Goal: Task Accomplishment & Management: Use online tool/utility

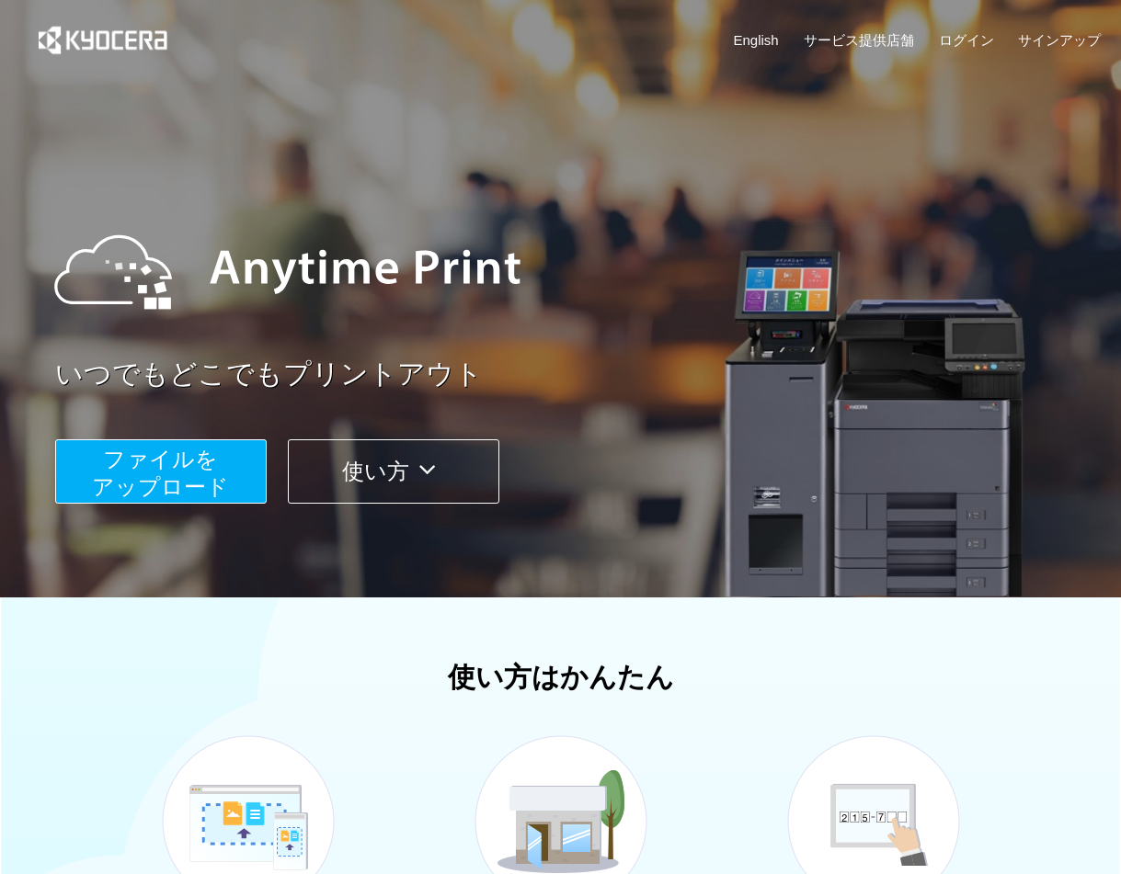
click at [147, 476] on span "ファイルを ​​アップロード" at bounding box center [160, 473] width 137 height 52
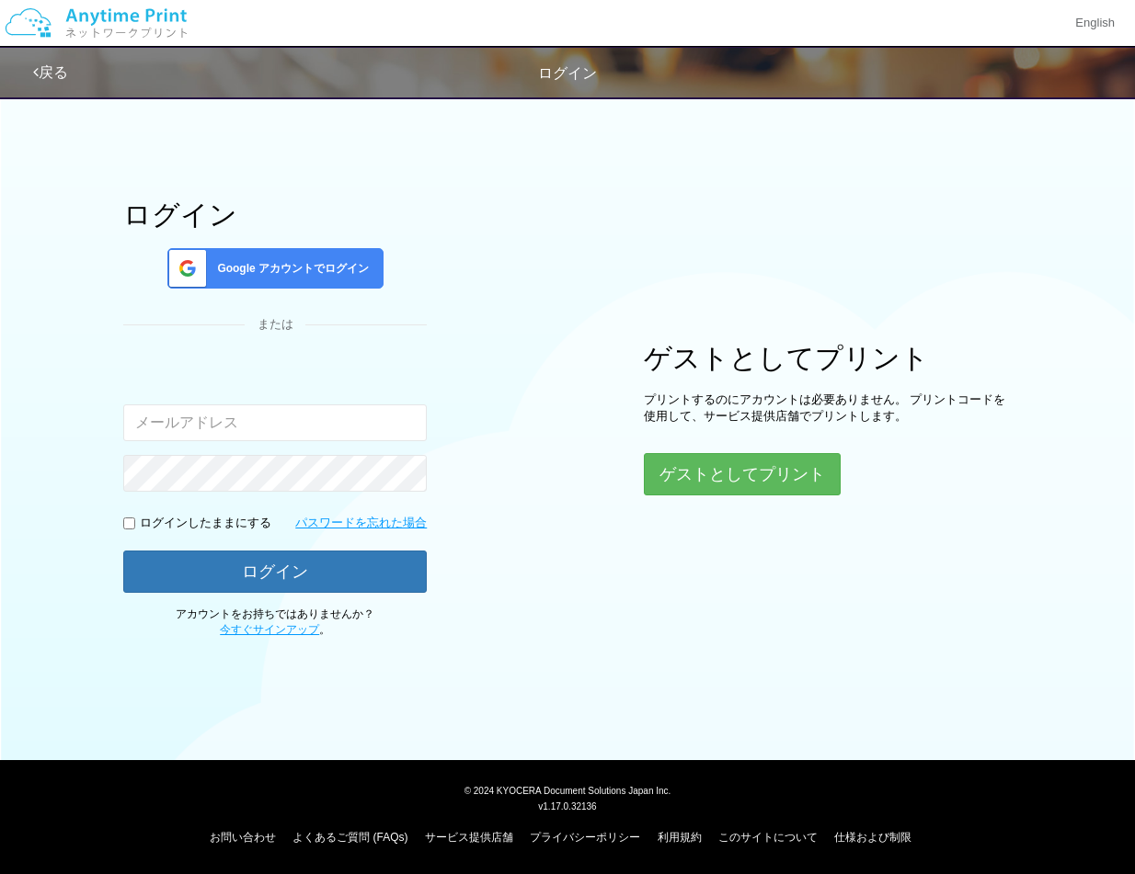
type input "H"
click at [244, 419] on input "h.s_inishie@dokomo" at bounding box center [274, 423] width 303 height 37
click at [289, 422] on input "h.s_inishie@docomo" at bounding box center [274, 423] width 303 height 37
type input "h.s_inishie@docomo.ne.jp"
click at [127, 523] on input "checkbox" at bounding box center [129, 524] width 12 height 12
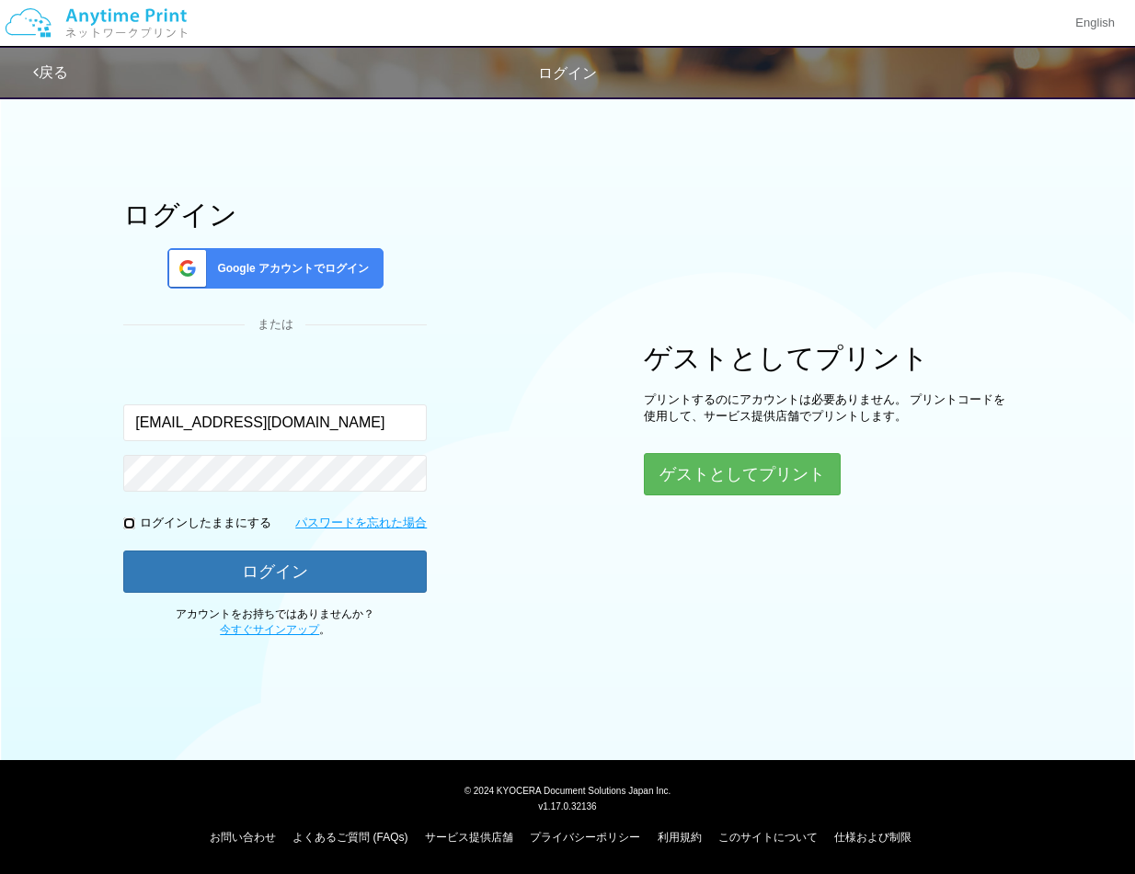
checkbox input "true"
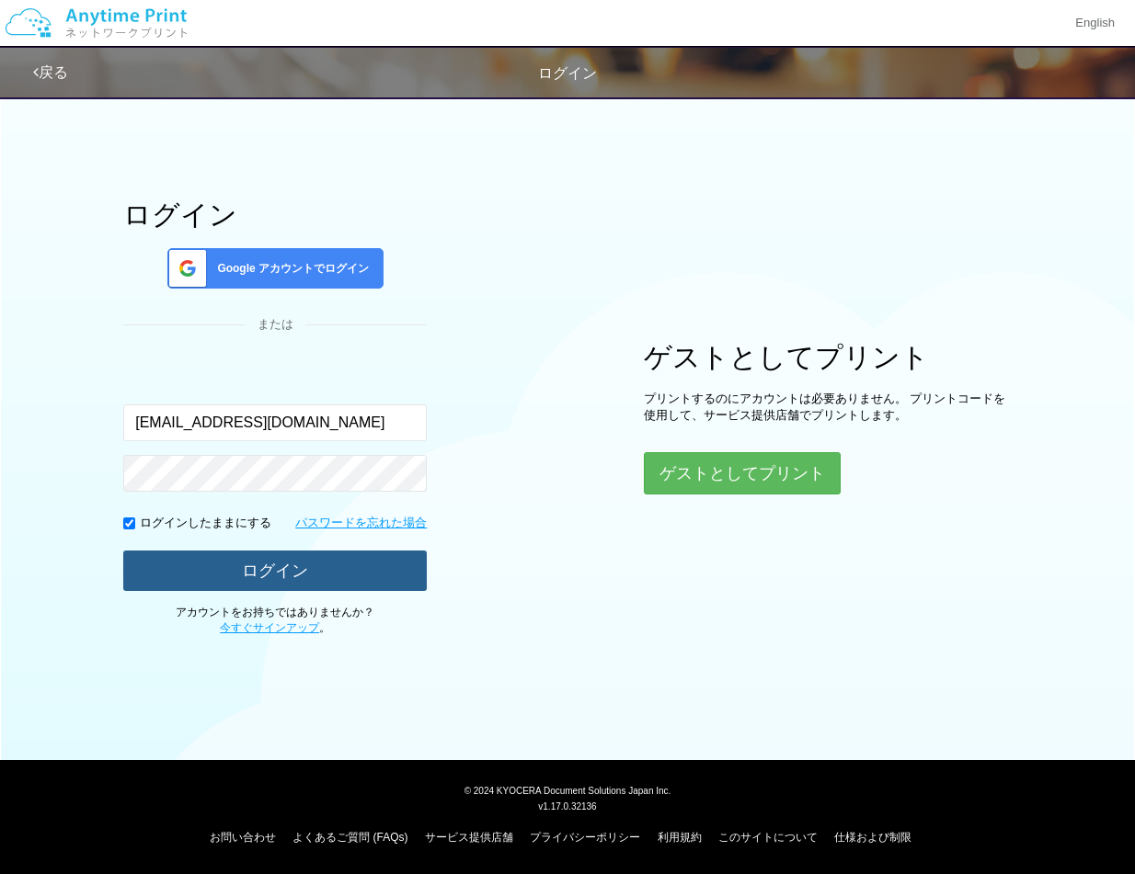
click at [253, 572] on button "ログイン" at bounding box center [274, 571] width 303 height 40
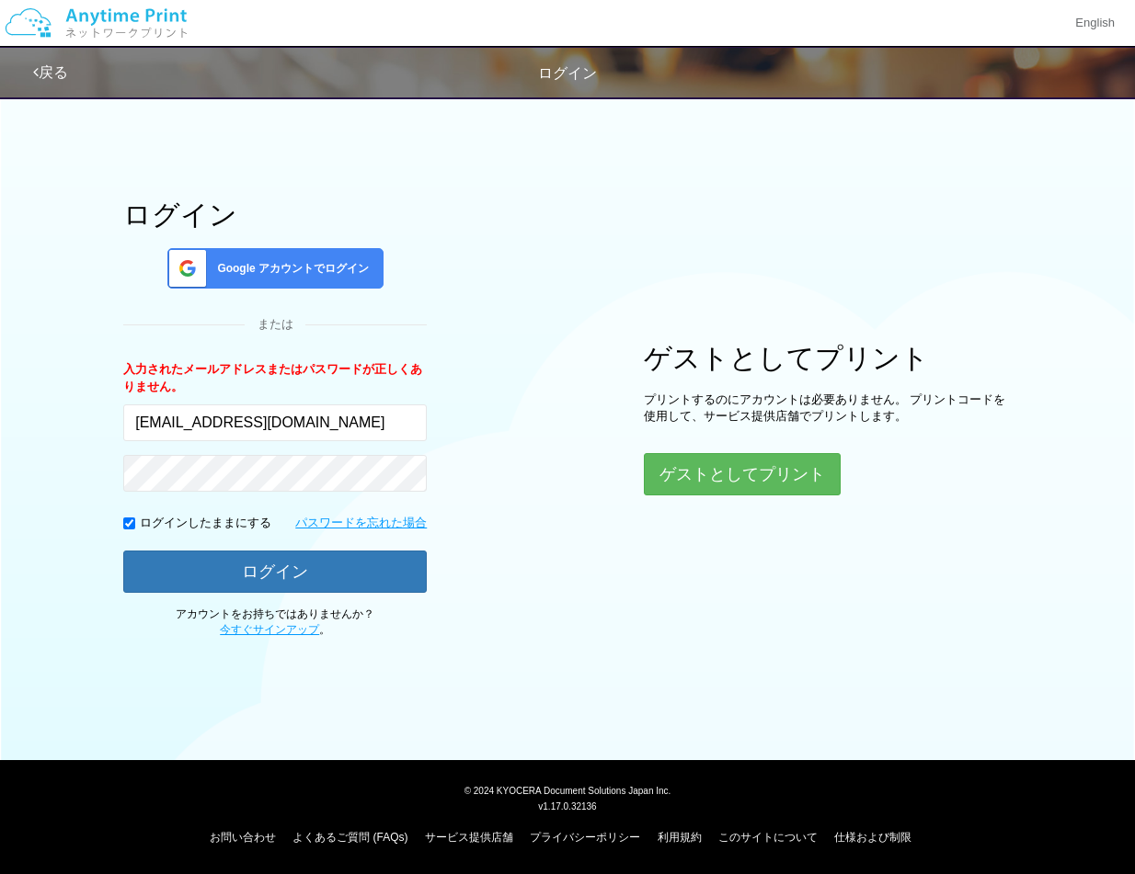
click at [494, 474] on div "ログイン Google アカウントでログイン または 入力されたメールアドレスまたはパスワードが正しくありません。 h.s_inishie@docomo.ne…" at bounding box center [567, 362] width 1103 height 552
click at [736, 469] on button "ゲストとしてプリント" at bounding box center [741, 474] width 195 height 40
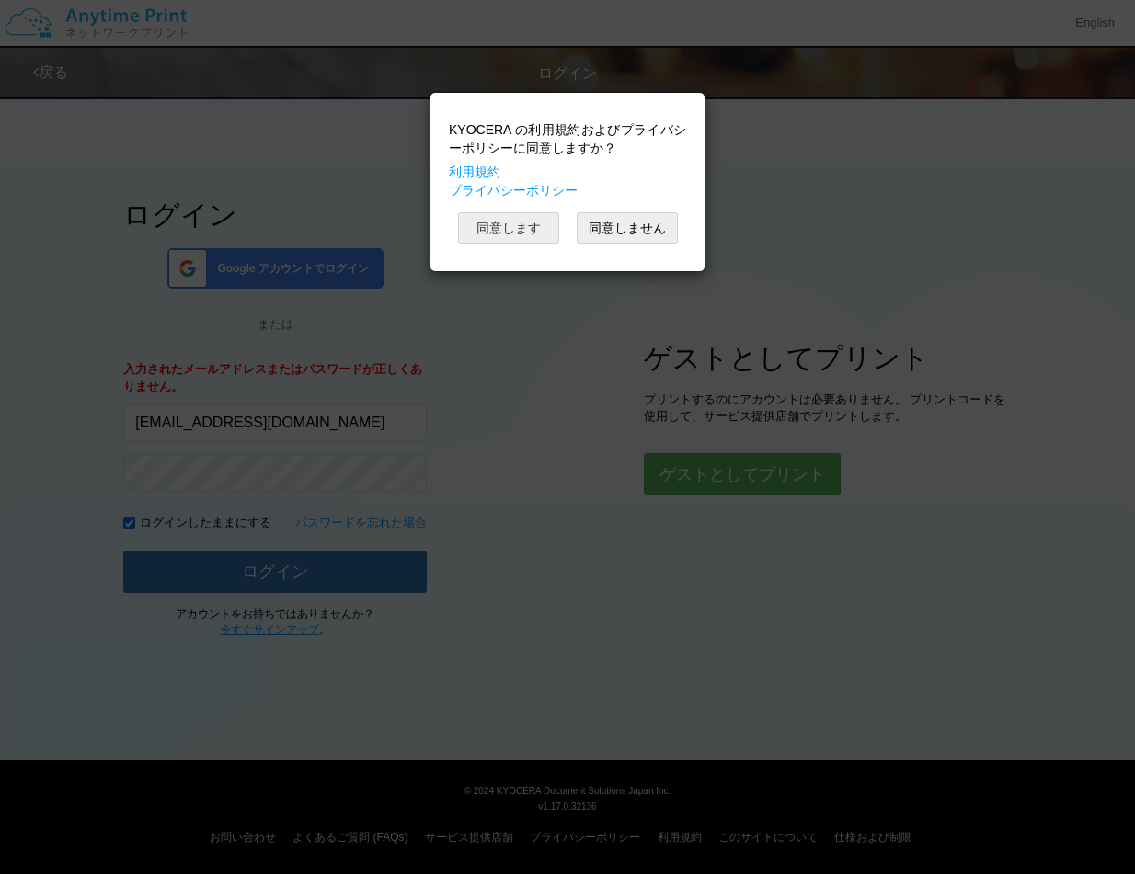
click at [517, 221] on button "同意します" at bounding box center [508, 227] width 101 height 31
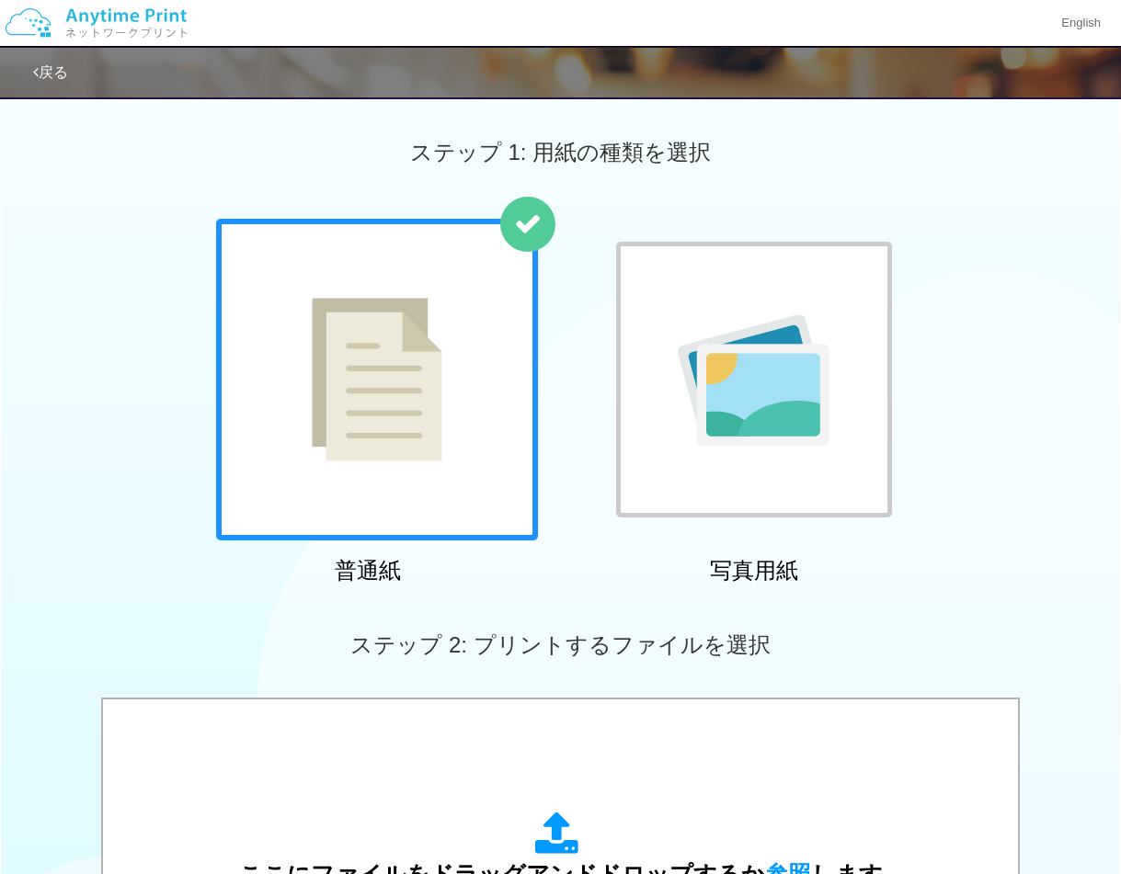
click at [737, 394] on img at bounding box center [754, 379] width 152 height 131
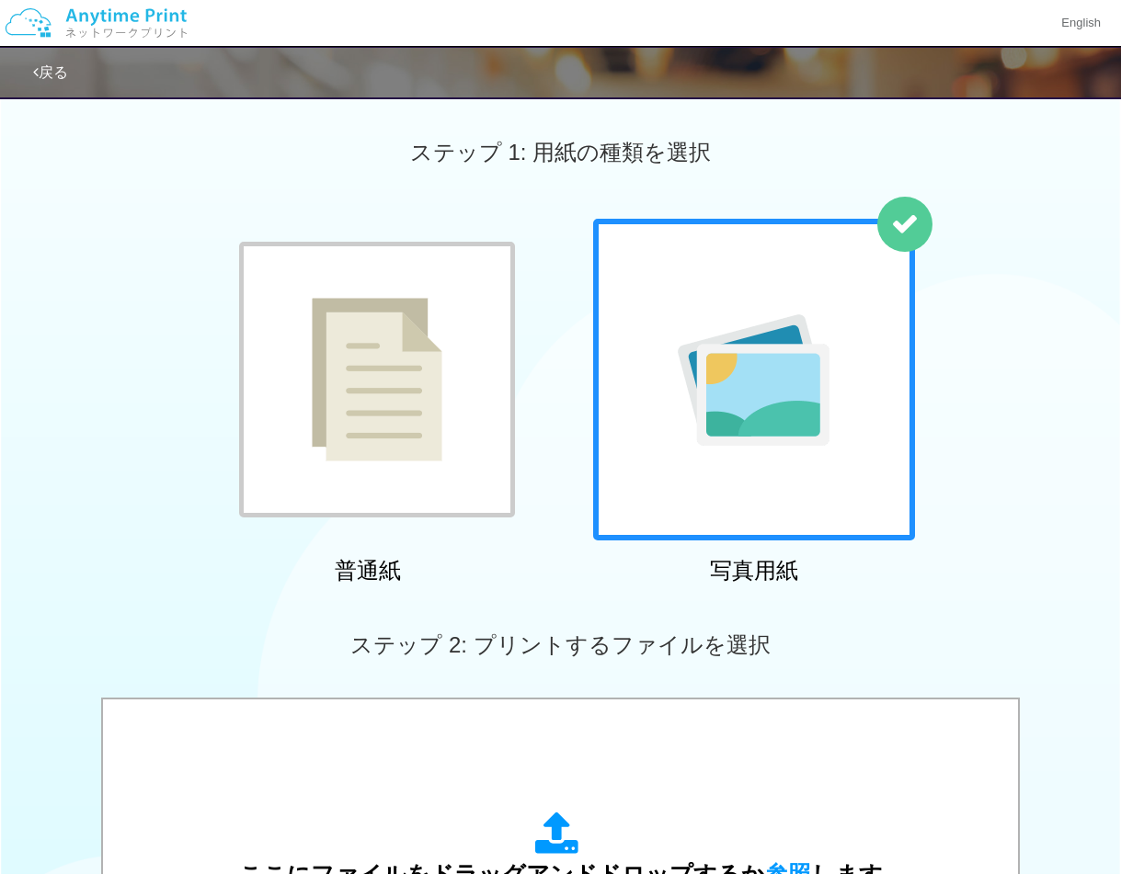
click at [406, 391] on img at bounding box center [377, 380] width 131 height 164
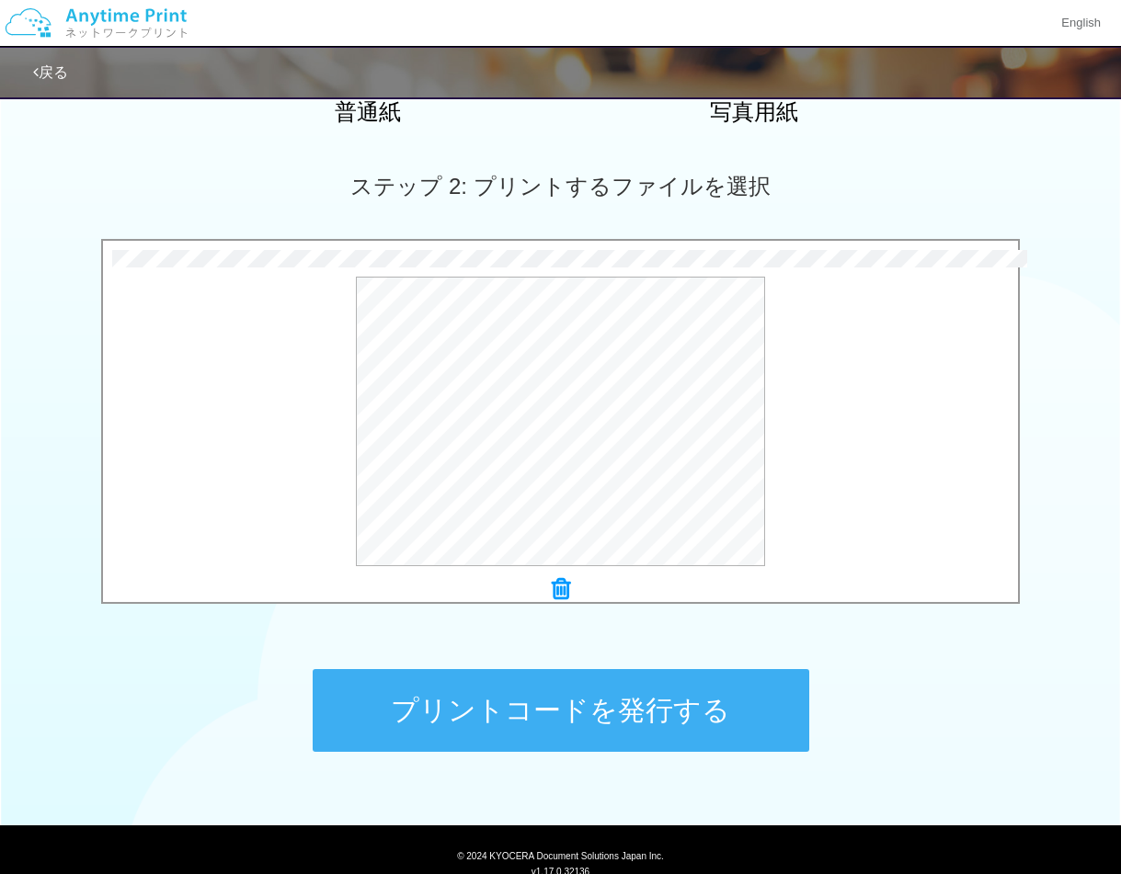
scroll to position [460, 0]
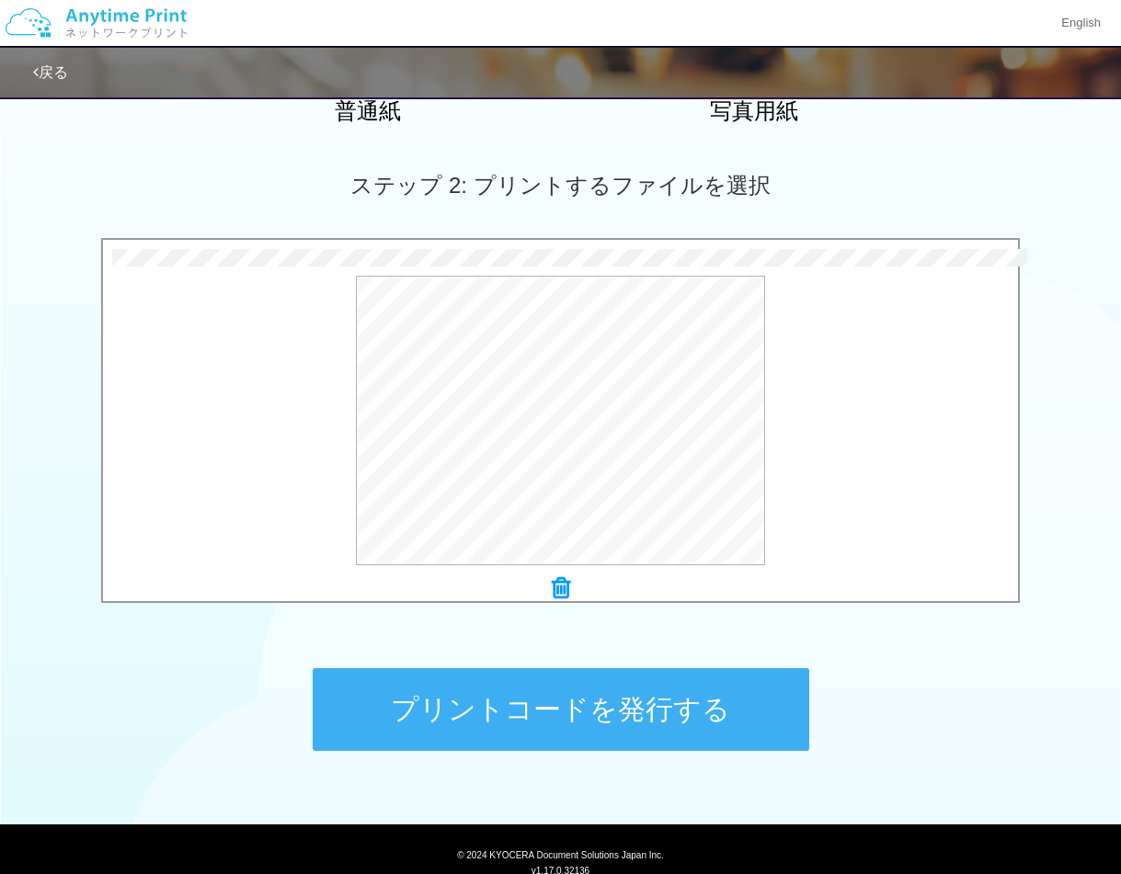
click at [568, 704] on button "プリントコードを発行する" at bounding box center [561, 710] width 497 height 83
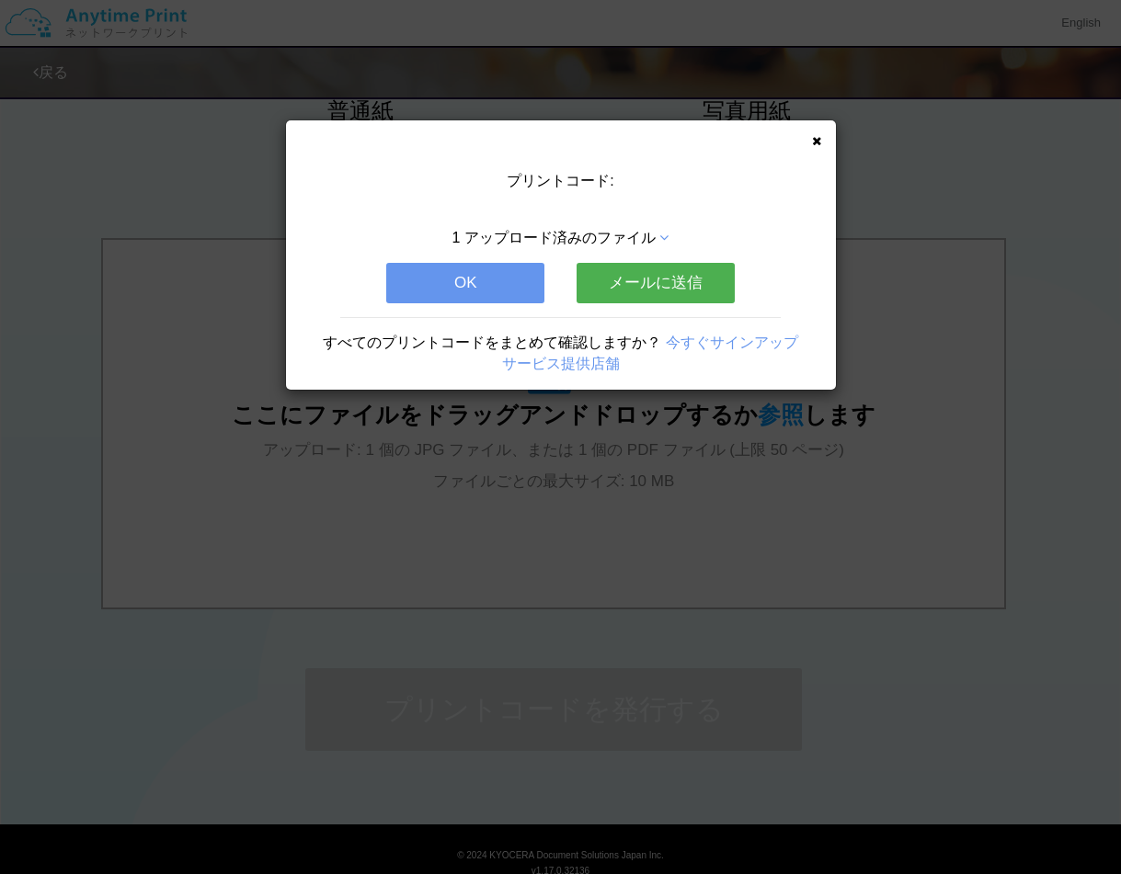
scroll to position [0, 0]
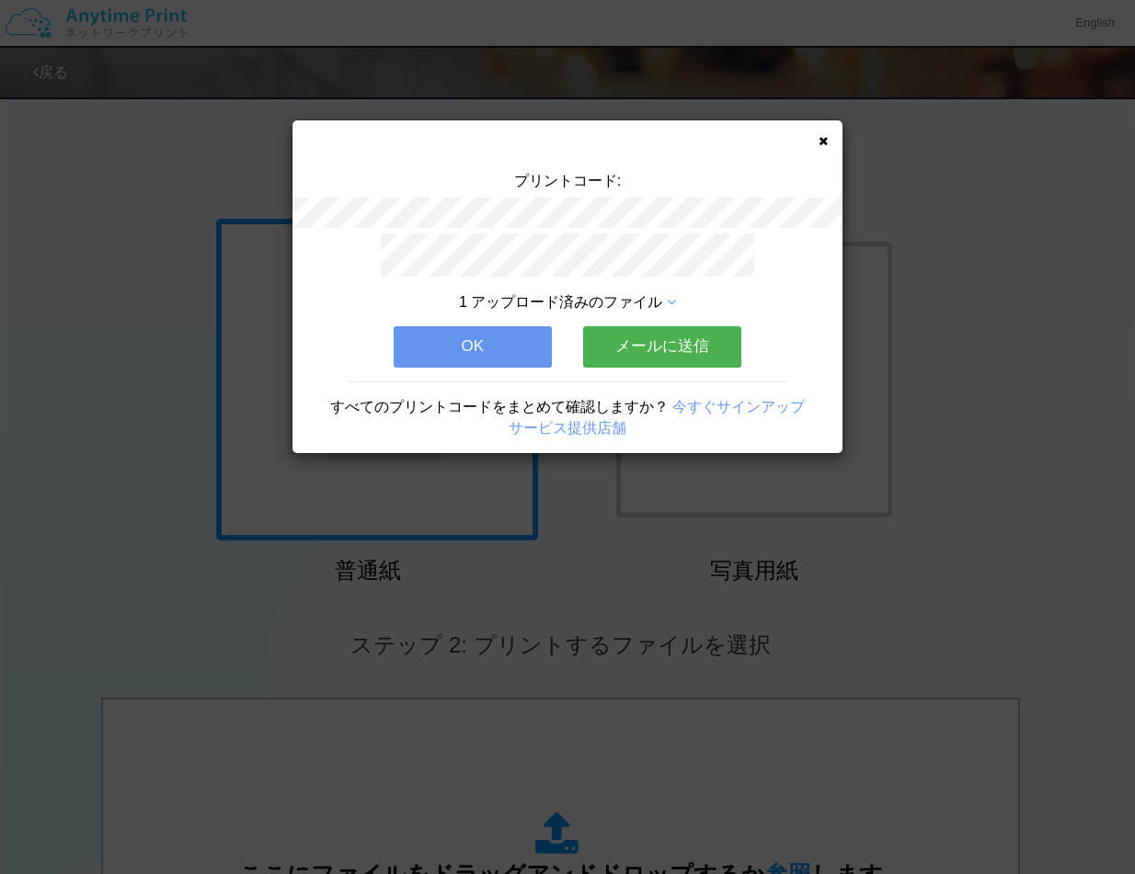
click at [474, 337] on button "OK" at bounding box center [473, 346] width 158 height 40
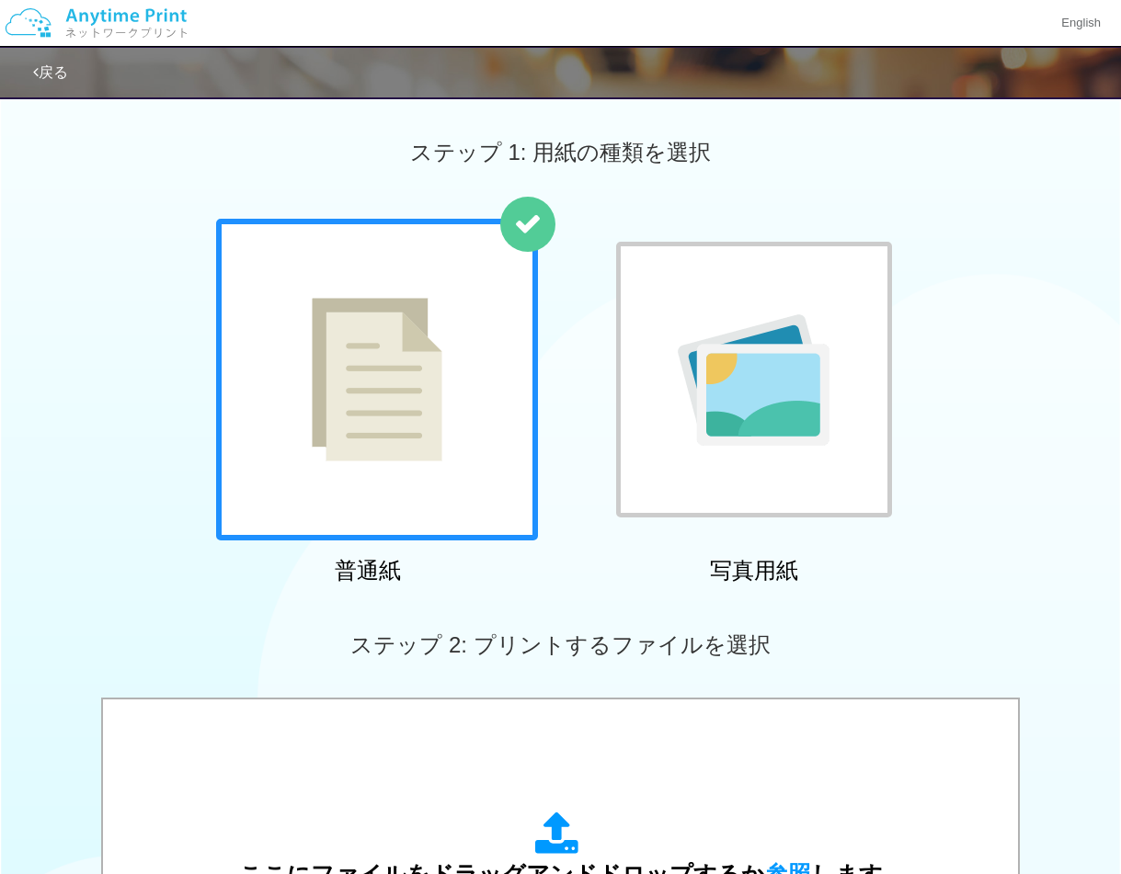
click at [998, 188] on div "ステップ 1: 用紙の種類を選択" at bounding box center [560, 152] width 1121 height 132
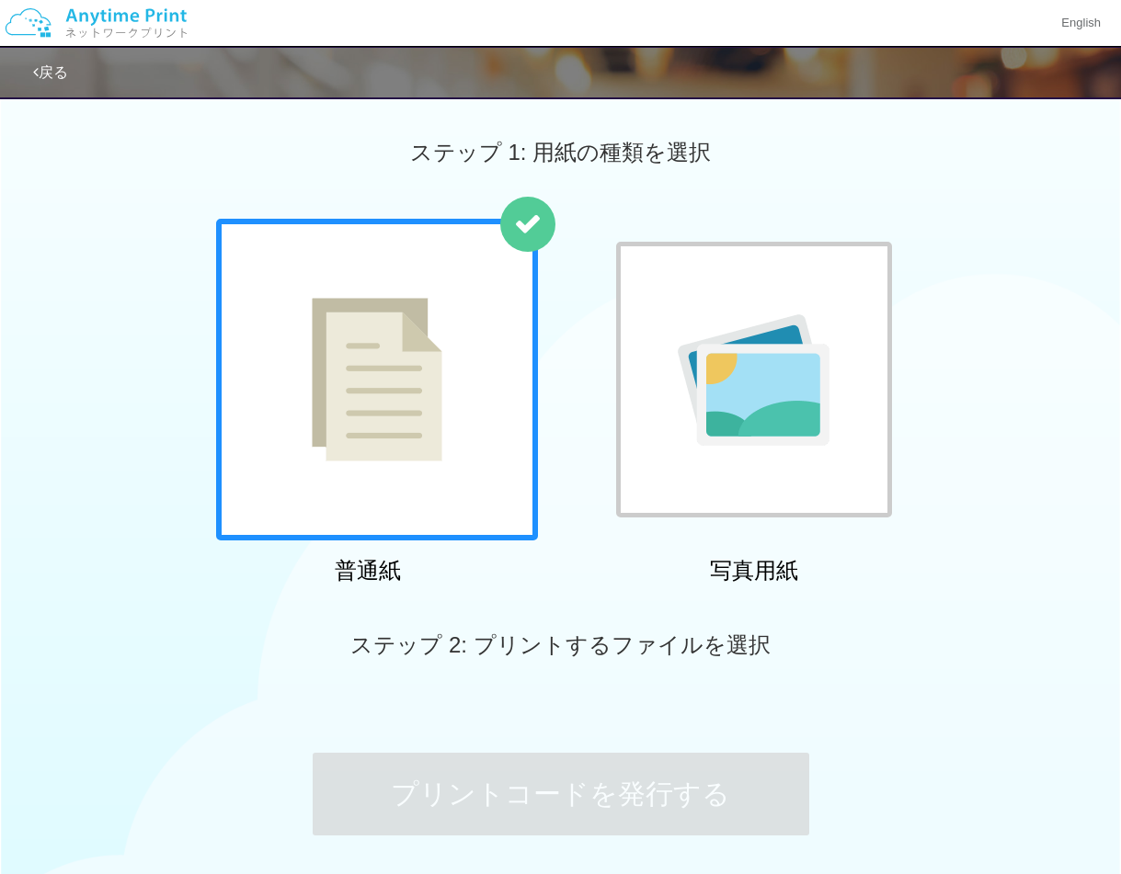
click at [67, 74] on link "戻る" at bounding box center [50, 72] width 35 height 16
